Goal: Check status: Check status

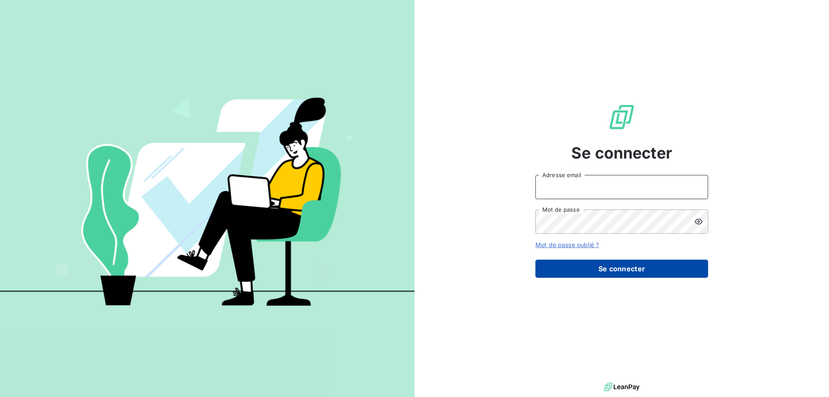
type input "[EMAIL_ADDRESS][DOMAIN_NAME]"
click at [607, 265] on button "Se connecter" at bounding box center [621, 268] width 173 height 18
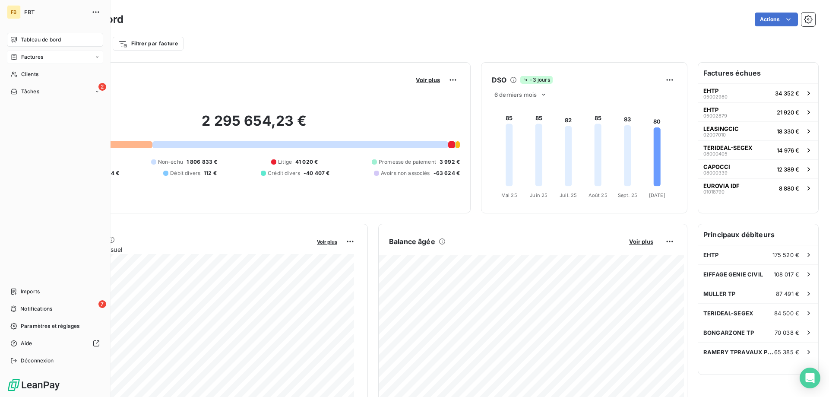
click at [33, 57] on span "Factures" at bounding box center [32, 57] width 22 height 8
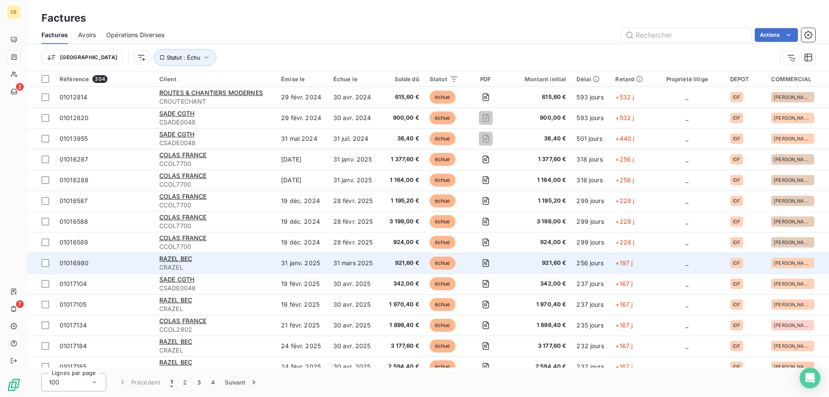
click at [289, 269] on td "31 janv. 2025" at bounding box center [302, 262] width 52 height 21
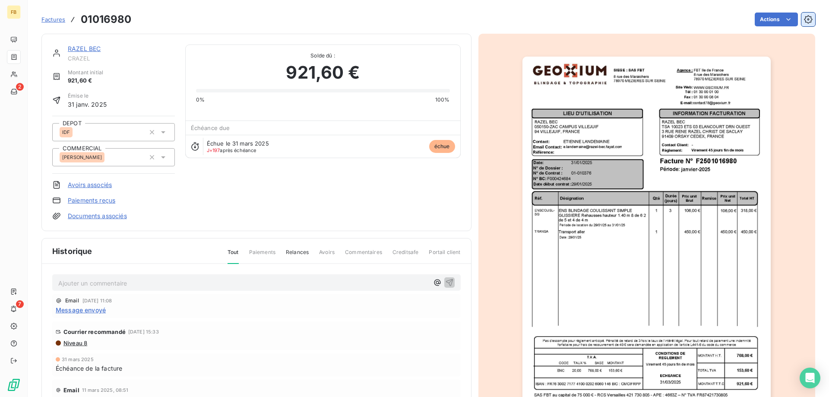
click at [804, 22] on icon "button" at bounding box center [808, 19] width 8 height 8
drag, startPoint x: 4, startPoint y: 281, endPoint x: 94, endPoint y: 53, distance: 244.9
click at [93, 54] on div "RAZEL BEC CRAZEL" at bounding box center [121, 52] width 107 height 17
click at [95, 50] on link "RAZEL BEC" at bounding box center [84, 48] width 33 height 7
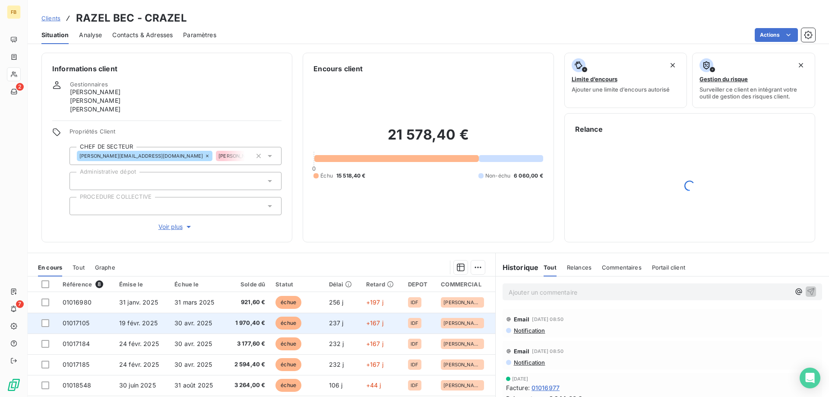
click at [199, 322] on span "30 avr. 2025" at bounding box center [193, 322] width 38 height 7
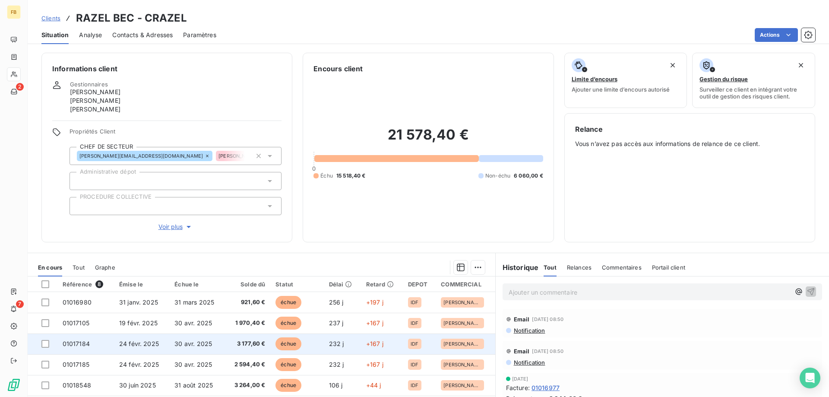
click at [211, 343] on td "30 avr. 2025" at bounding box center [196, 343] width 55 height 21
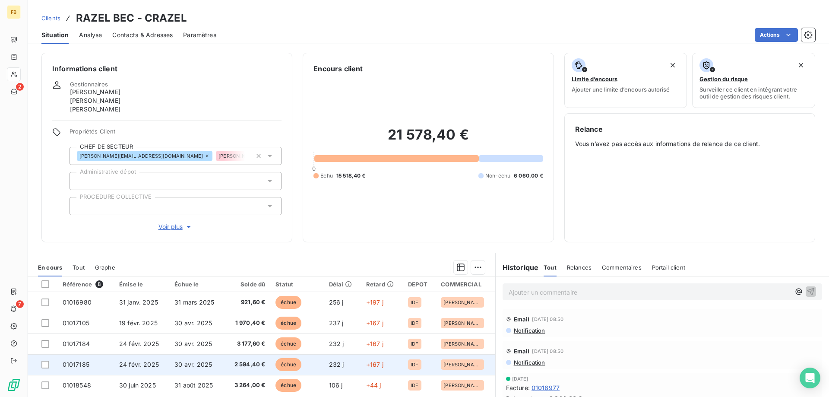
click at [132, 359] on td "24 févr. 2025" at bounding box center [141, 364] width 55 height 21
